Goal: Task Accomplishment & Management: Complete application form

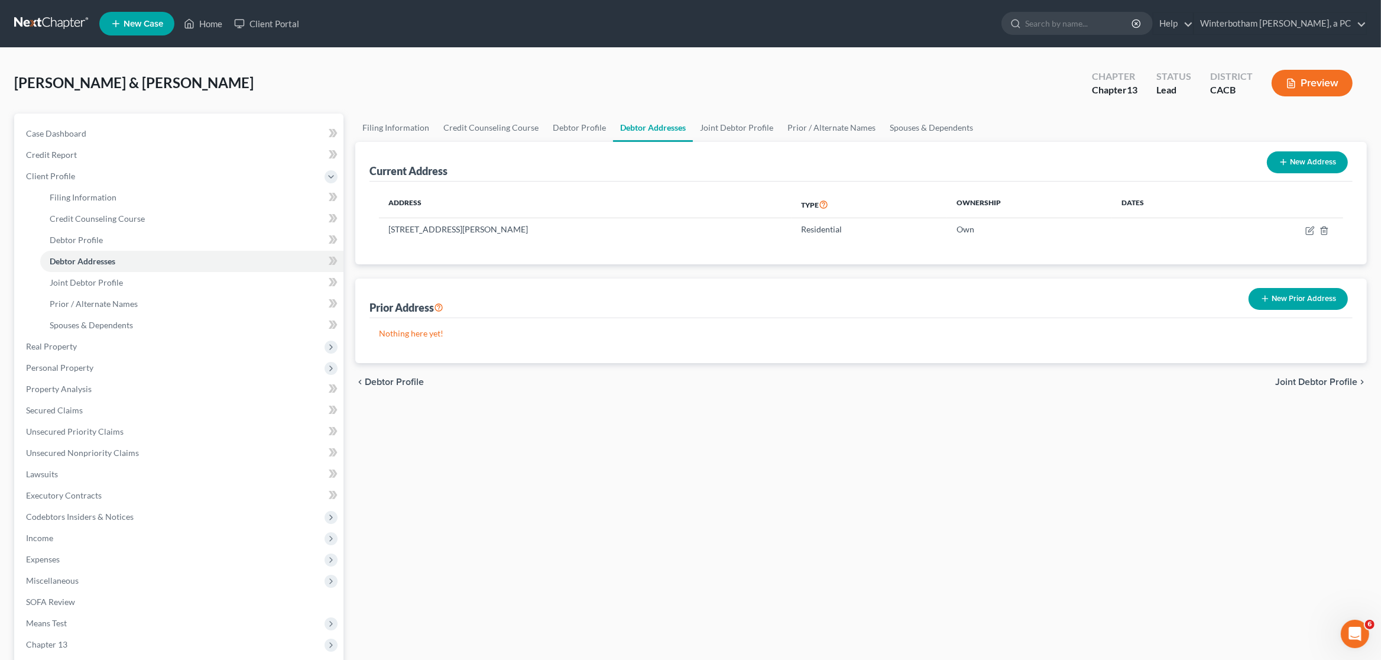
click at [35, 27] on link at bounding box center [52, 23] width 76 height 21
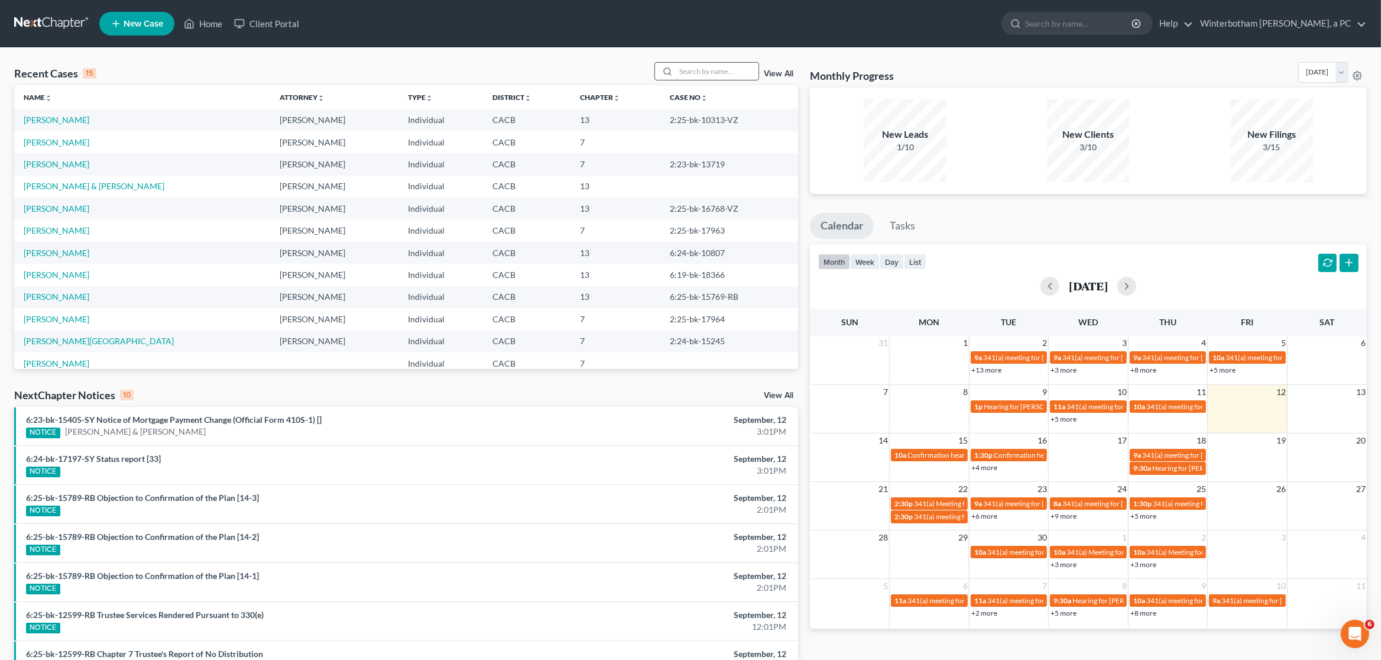
click at [696, 70] on input "search" at bounding box center [717, 71] width 83 height 17
type input "test"
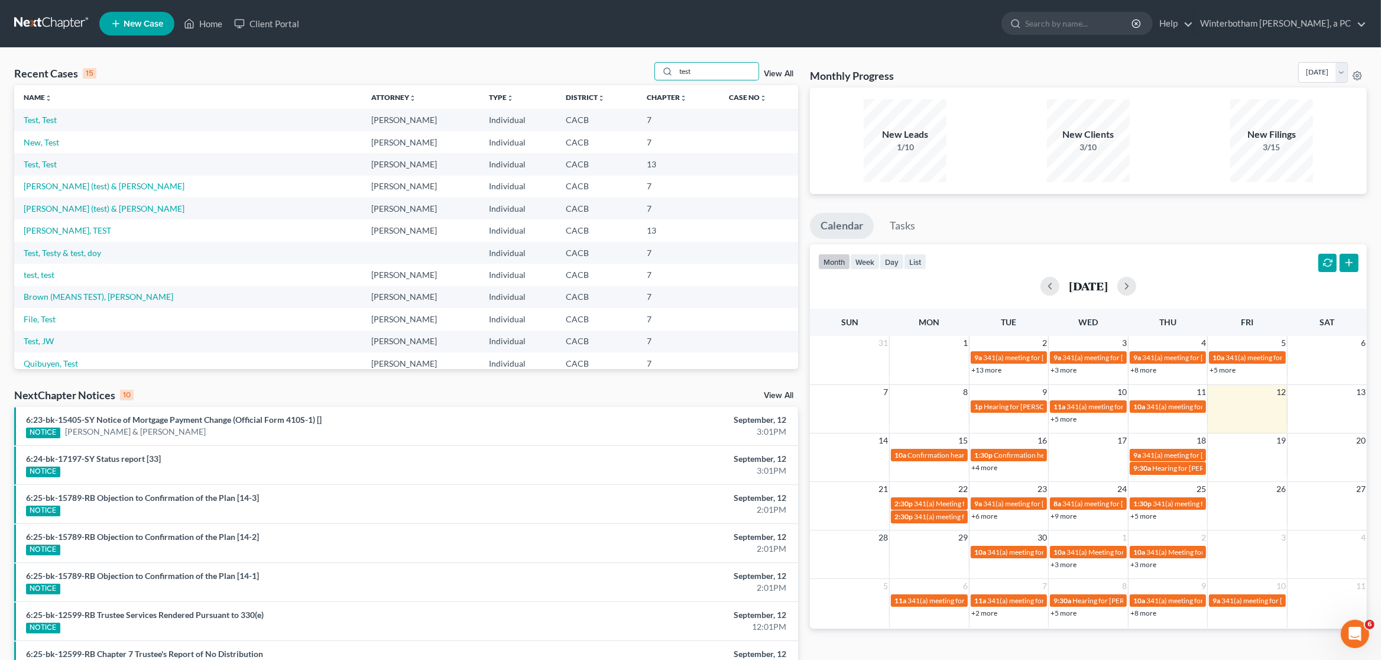
click at [774, 72] on link "View All" at bounding box center [779, 74] width 30 height 8
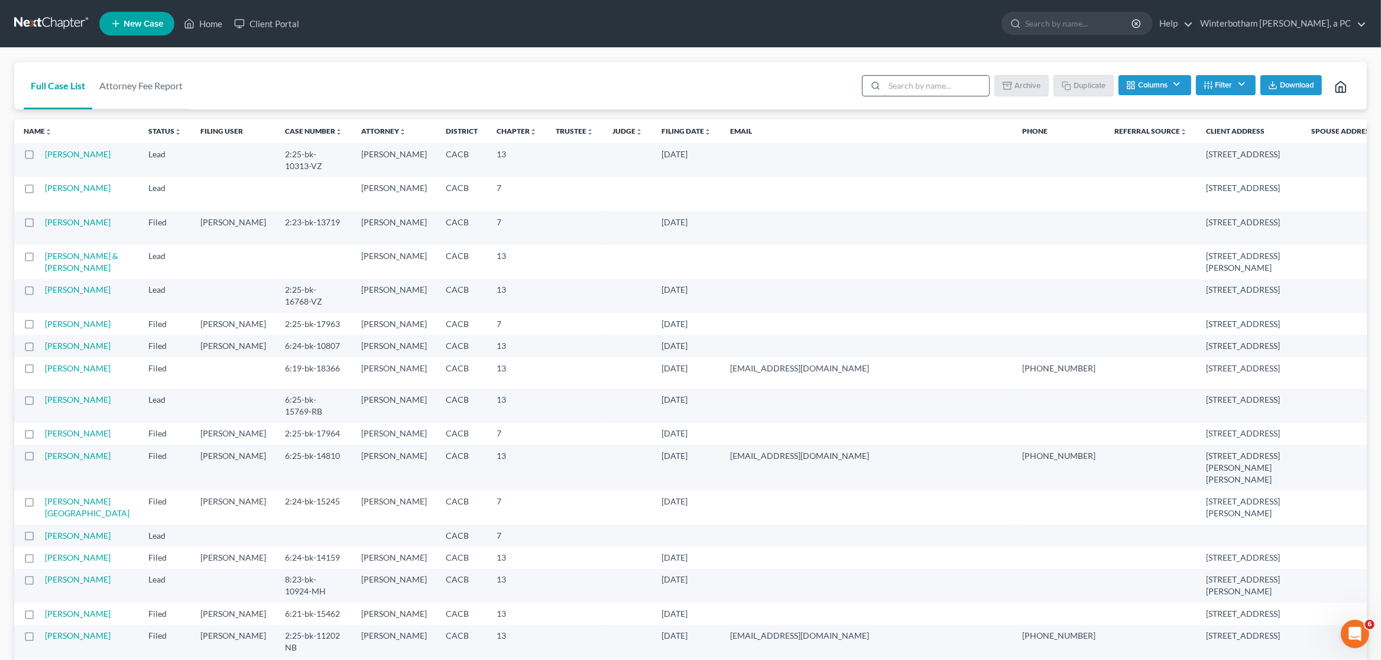
click at [926, 80] on input "search" at bounding box center [936, 86] width 105 height 20
type input "test"
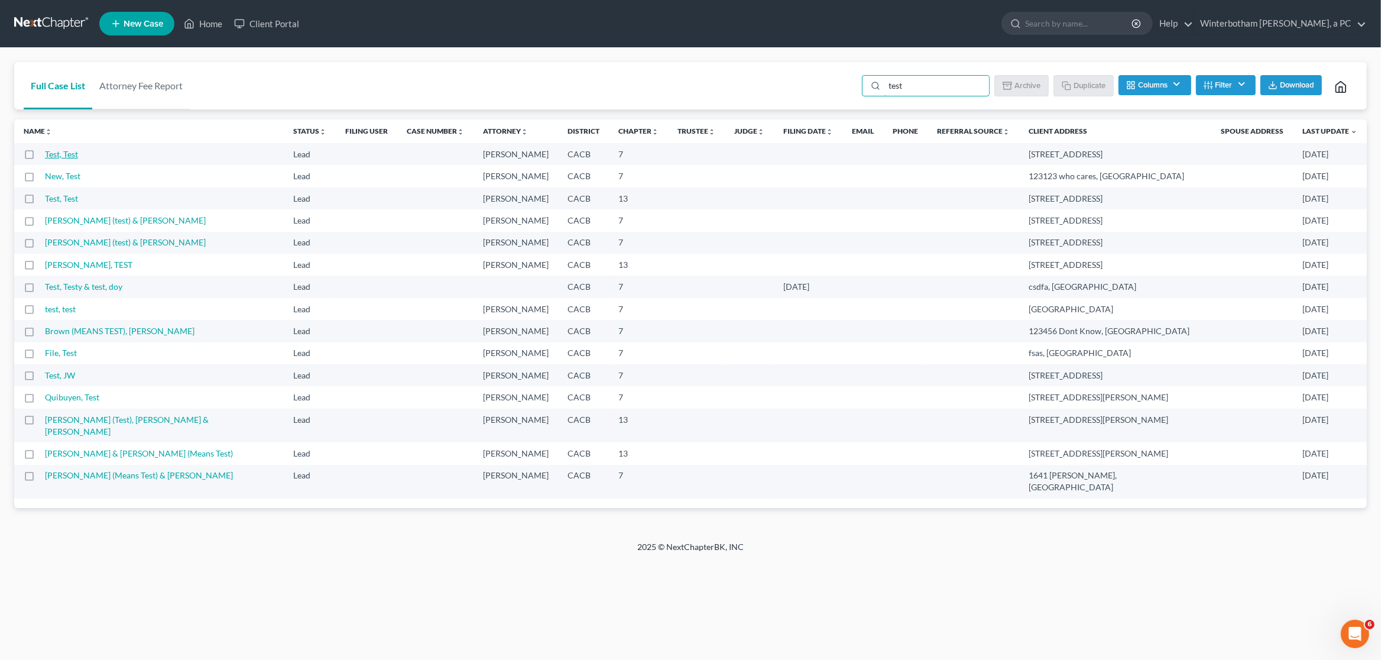
click at [56, 158] on link "Test, Test" at bounding box center [61, 154] width 33 height 10
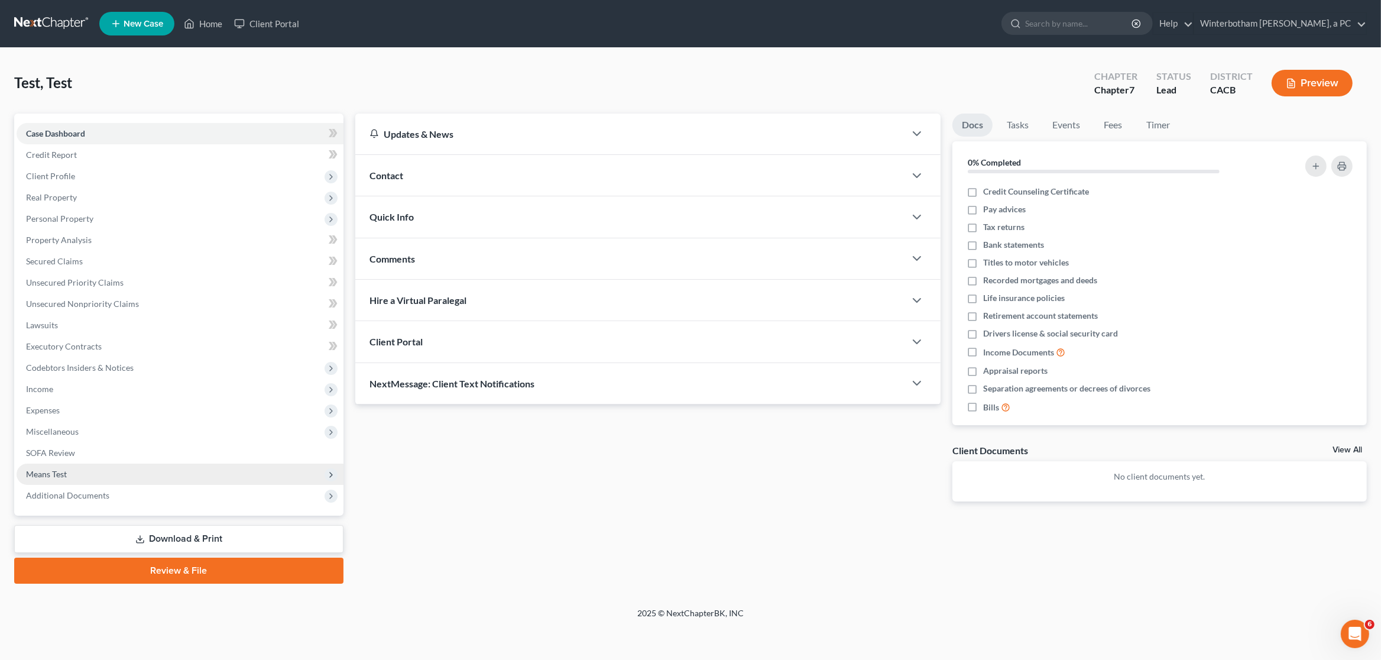
click at [76, 472] on span "Means Test" at bounding box center [180, 473] width 327 height 21
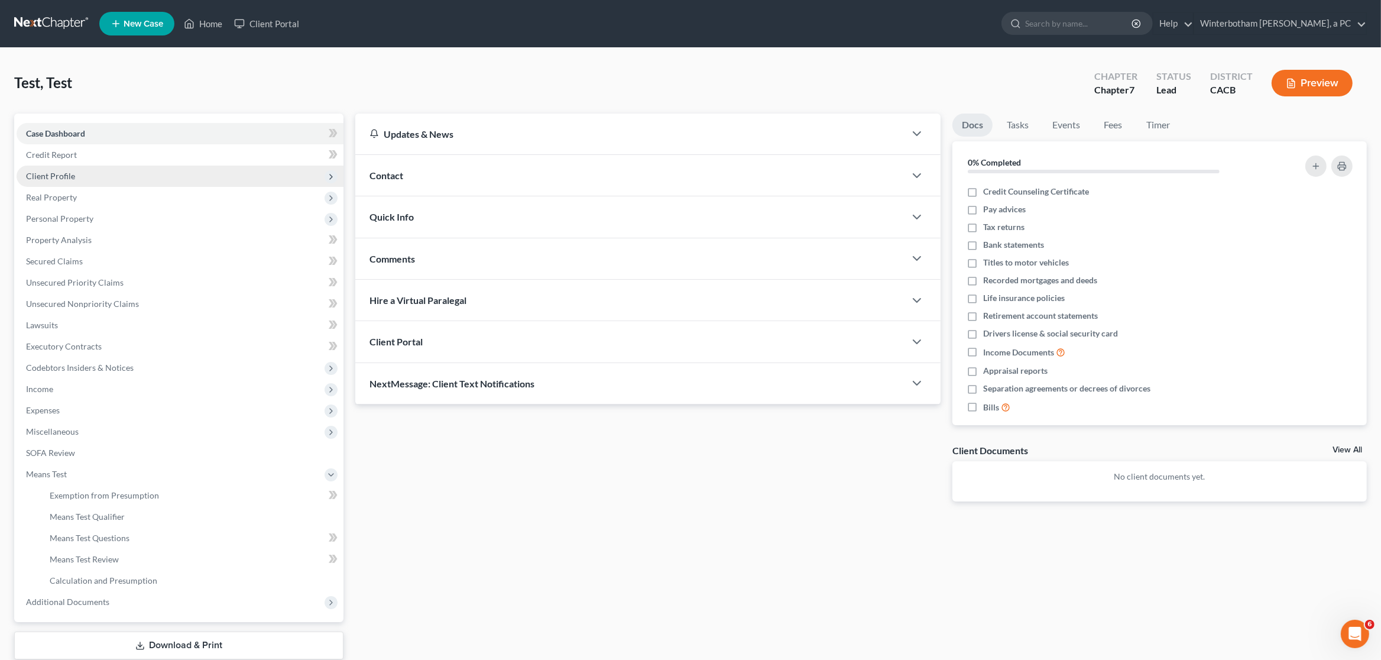
click at [62, 174] on span "Client Profile" at bounding box center [50, 176] width 49 height 10
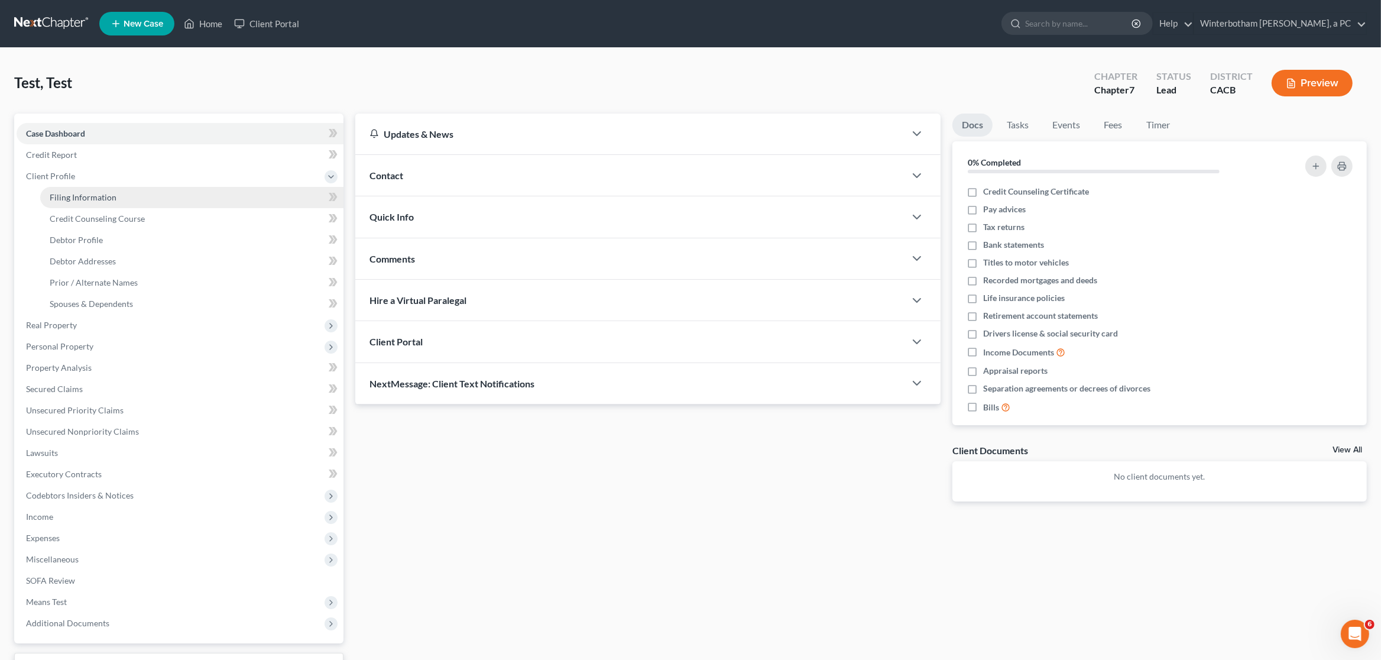
drag, startPoint x: 73, startPoint y: 198, endPoint x: 77, endPoint y: 206, distance: 8.7
click at [74, 198] on span "Filing Information" at bounding box center [83, 197] width 67 height 10
select select "1"
select select "0"
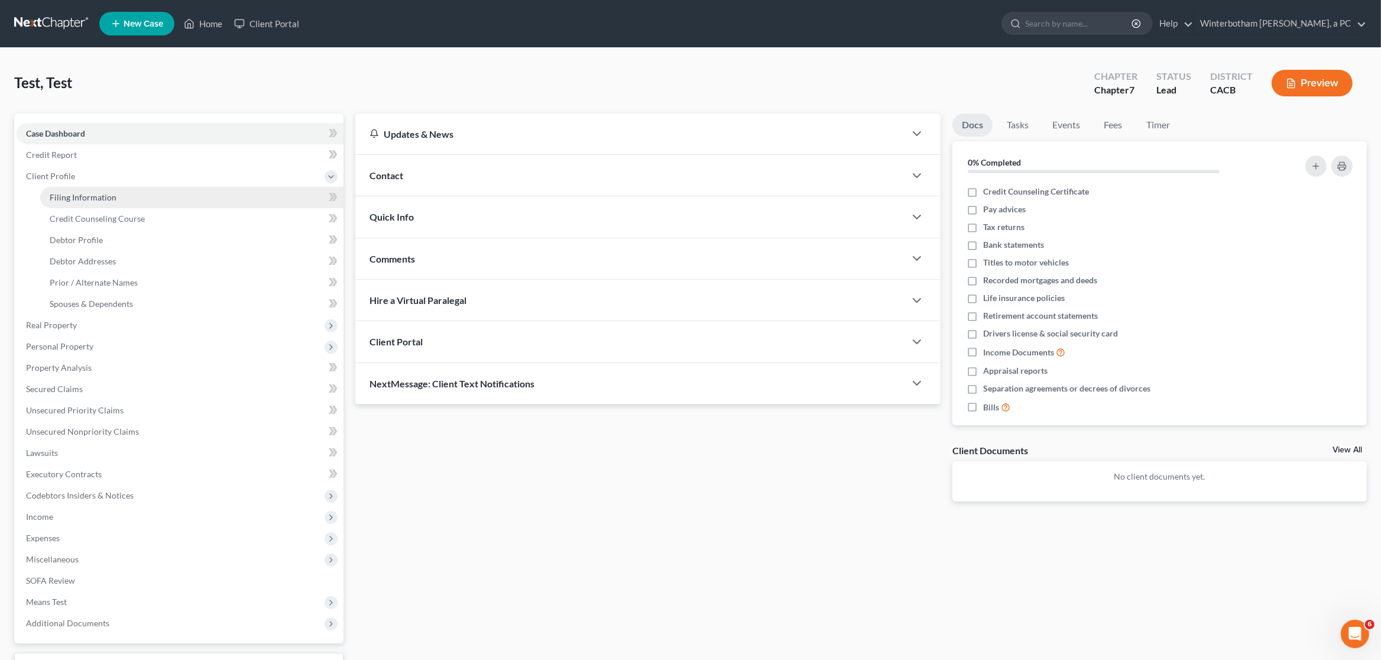
select select "7"
select select "2"
select select "4"
select select "0"
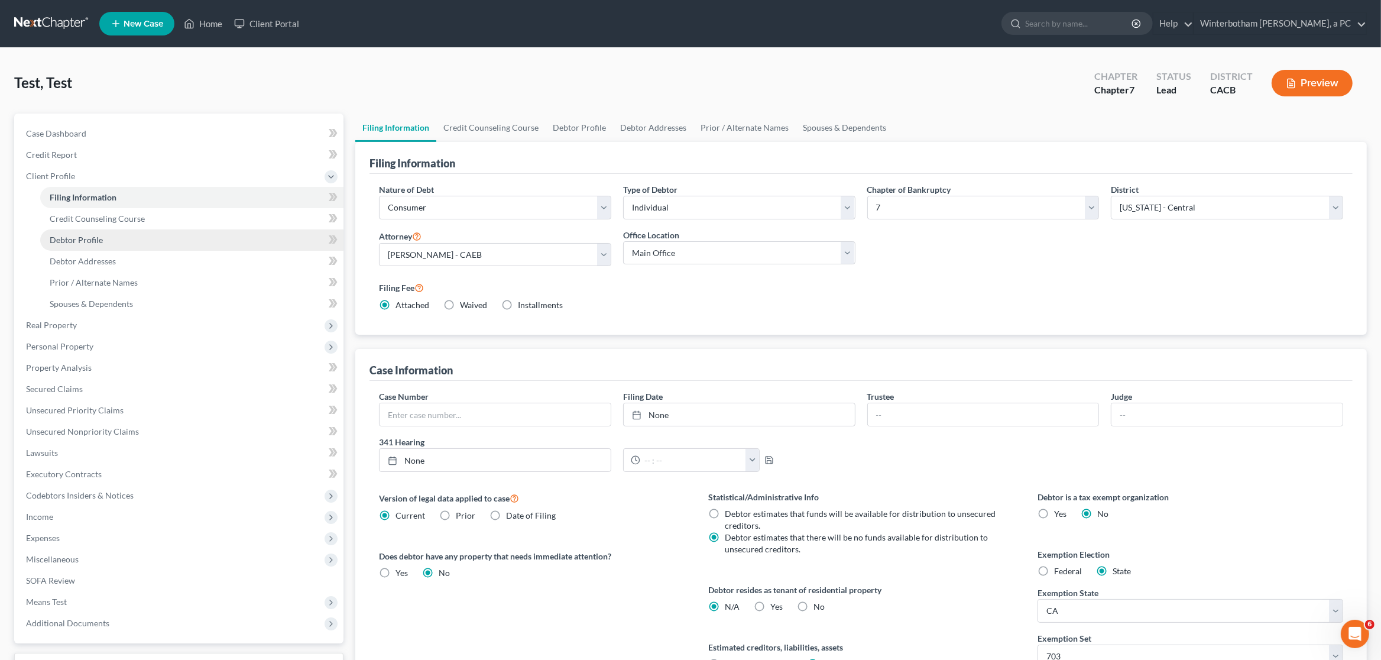
click at [83, 238] on span "Debtor Profile" at bounding box center [76, 240] width 53 height 10
select select "1"
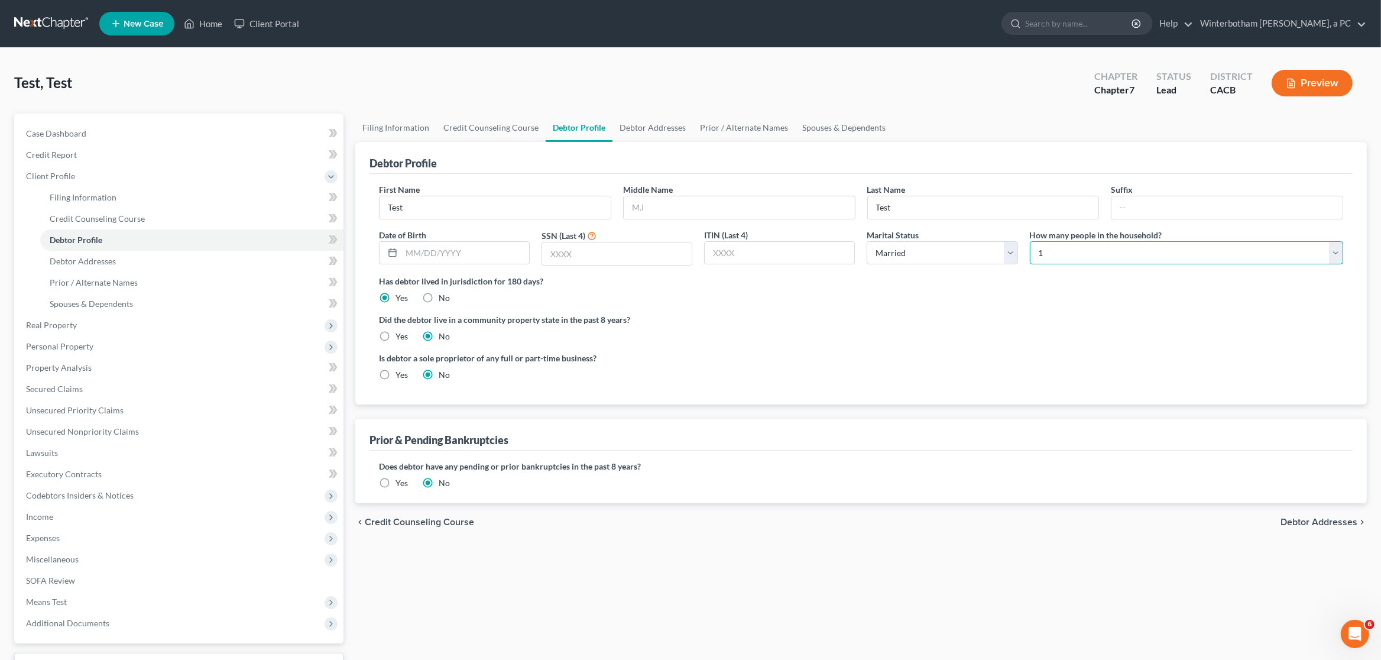
click at [1030, 241] on select "Select 1 2 3 4 5 6 7 8 9 10 11 12 13 14 15 16 17 18 19 20" at bounding box center [1186, 253] width 313 height 24
select select "1"
click option "2" at bounding box center [0, 0] width 0 height 0
drag, startPoint x: 736, startPoint y: 596, endPoint x: 470, endPoint y: 519, distance: 276.5
click at [735, 596] on div "Filing Information Credit Counseling Course Debtor Profile Debtor Addresses Pri…" at bounding box center [860, 412] width 1023 height 598
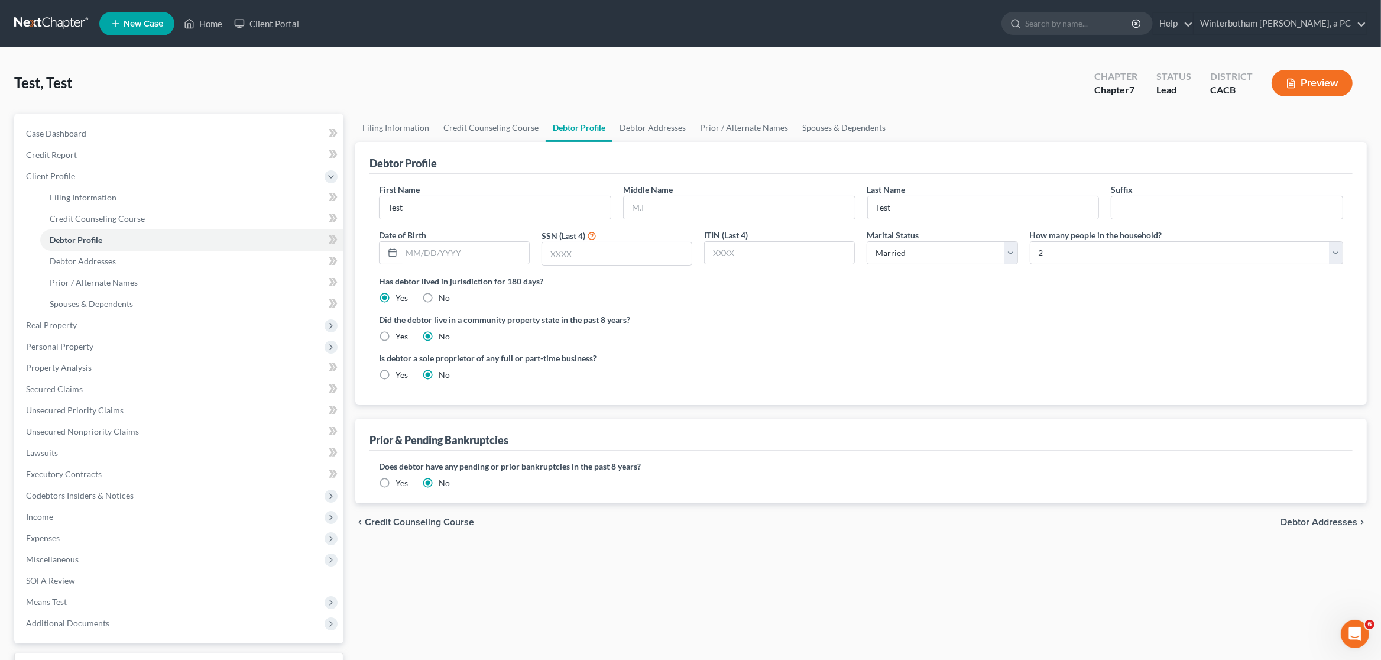
scroll to position [62, 0]
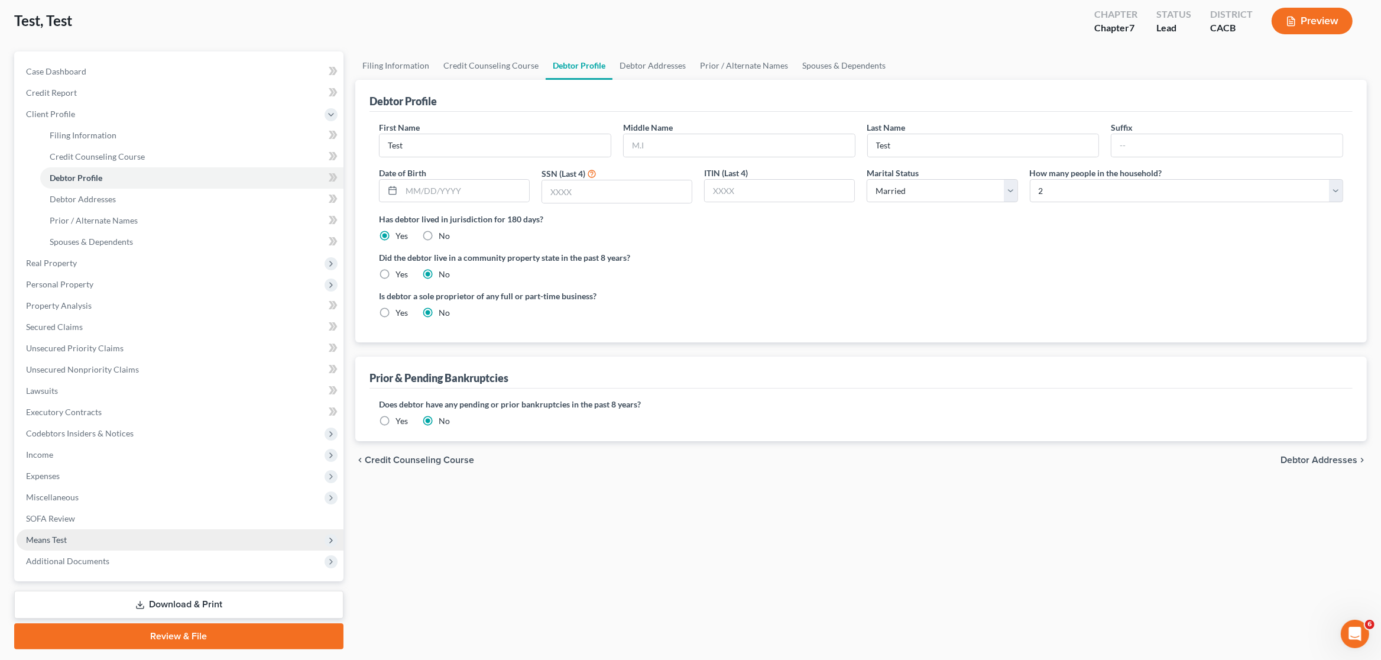
click at [63, 538] on span "Means Test" at bounding box center [46, 539] width 41 height 10
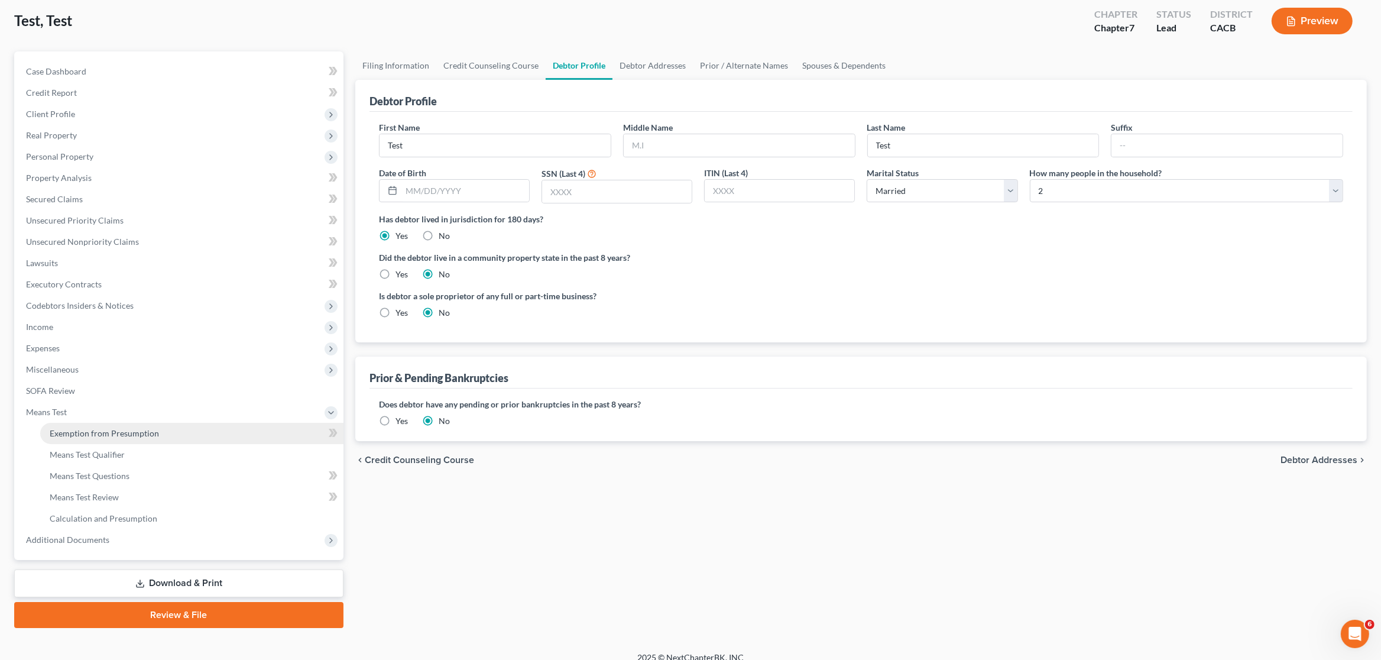
click at [151, 432] on span "Exemption from Presumption" at bounding box center [104, 433] width 109 height 10
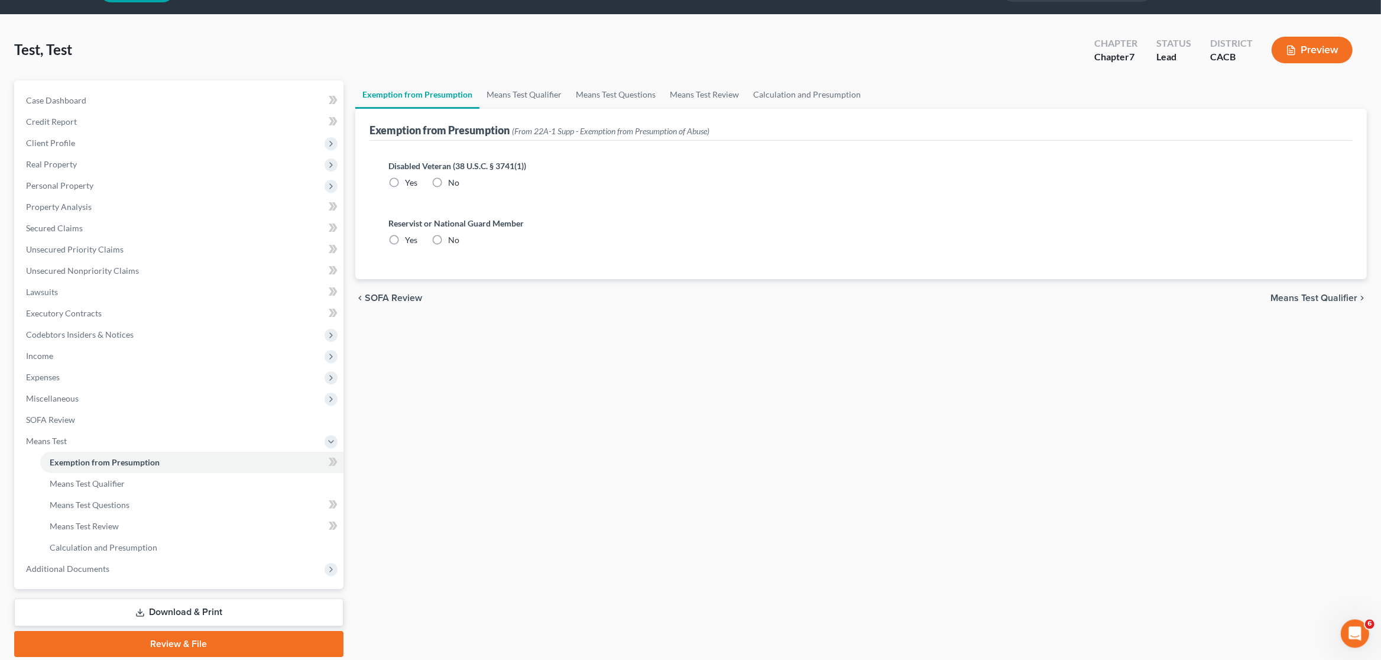
radio input "true"
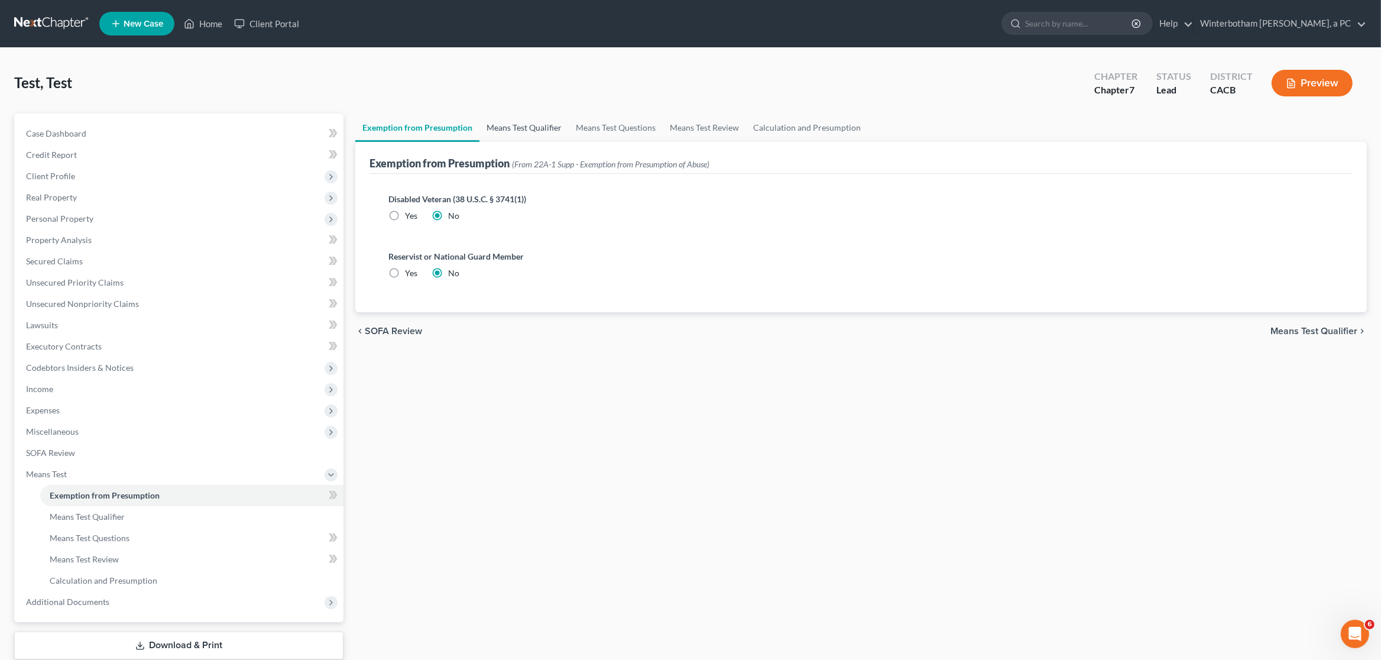
click at [538, 126] on link "Means Test Qualifier" at bounding box center [523, 127] width 89 height 28
